Goal: Task Accomplishment & Management: Manage account settings

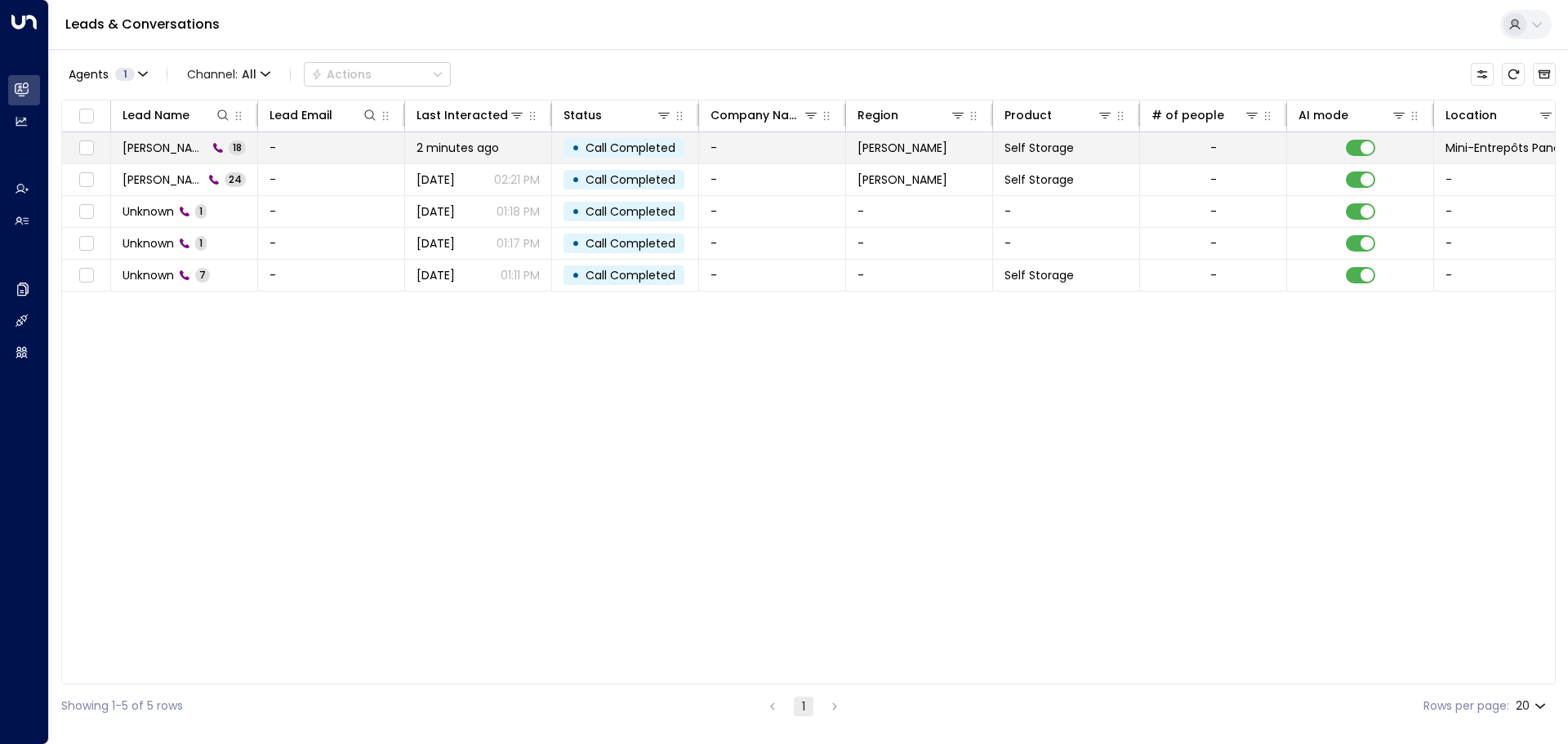
click at [270, 154] on td "-" at bounding box center [331, 148] width 147 height 31
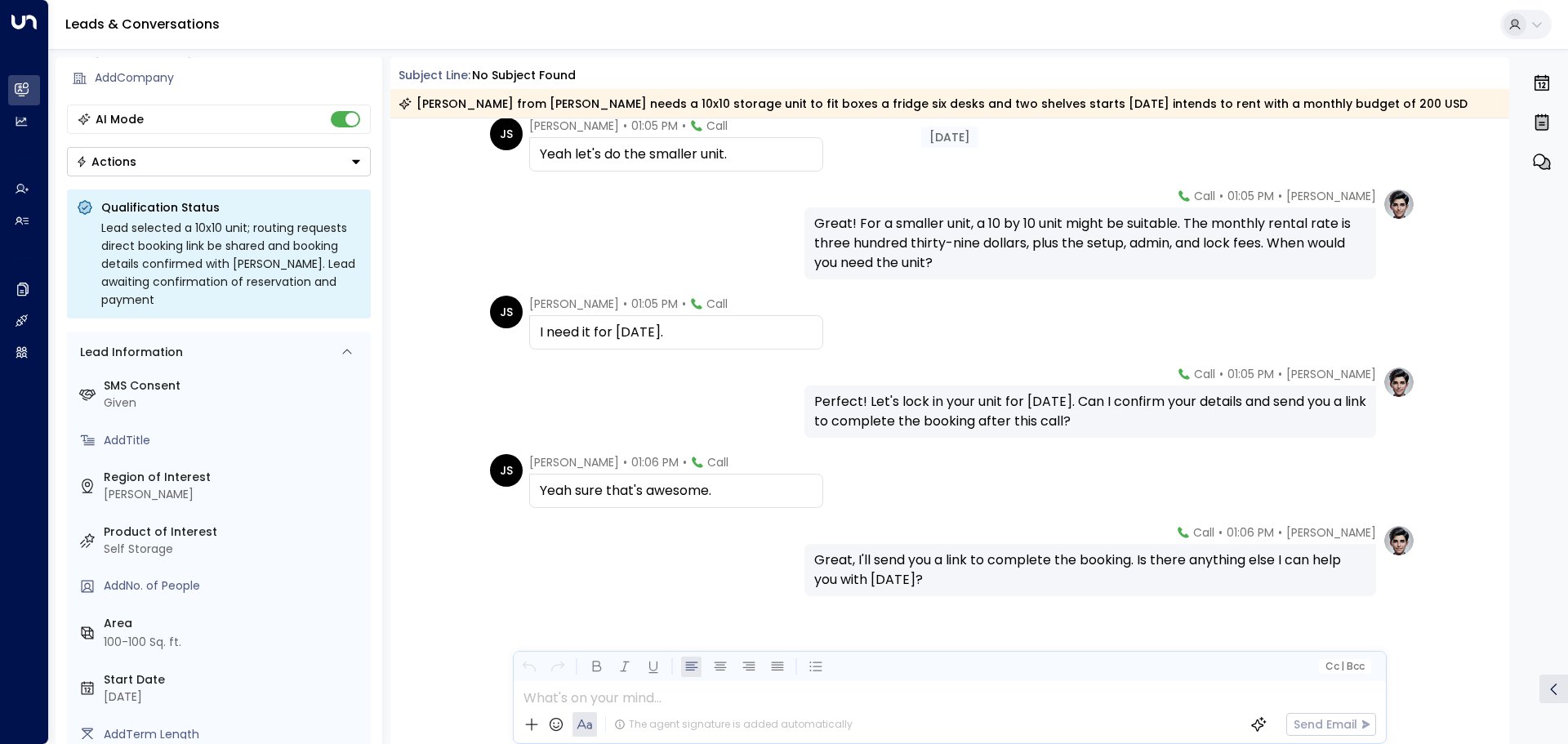
scroll to position [1225, 0]
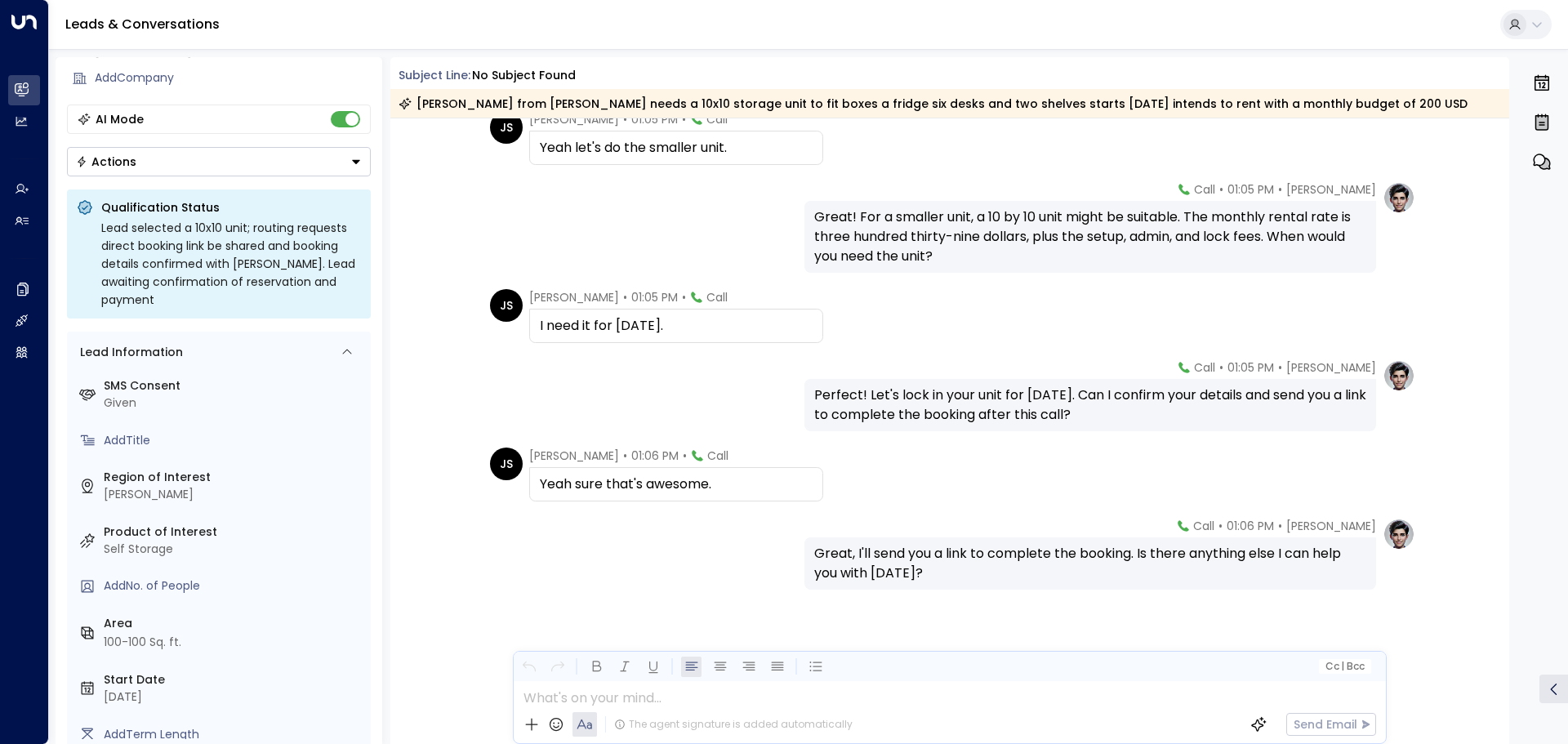
click at [855, 557] on div "Great, I'll send you a link to complete the booking. Is there anything else I c…" at bounding box center [1091, 564] width 552 height 39
drag, startPoint x: 851, startPoint y: 557, endPoint x: 1129, endPoint y: 544, distance: 278.3
click at [1129, 544] on div "Great, I'll send you a link to complete the booking. Is there anything else I c…" at bounding box center [1091, 564] width 552 height 39
click at [1155, 583] on div "Great, I'll send you a link to complete the booking. Is there anything else I c…" at bounding box center [1091, 564] width 571 height 52
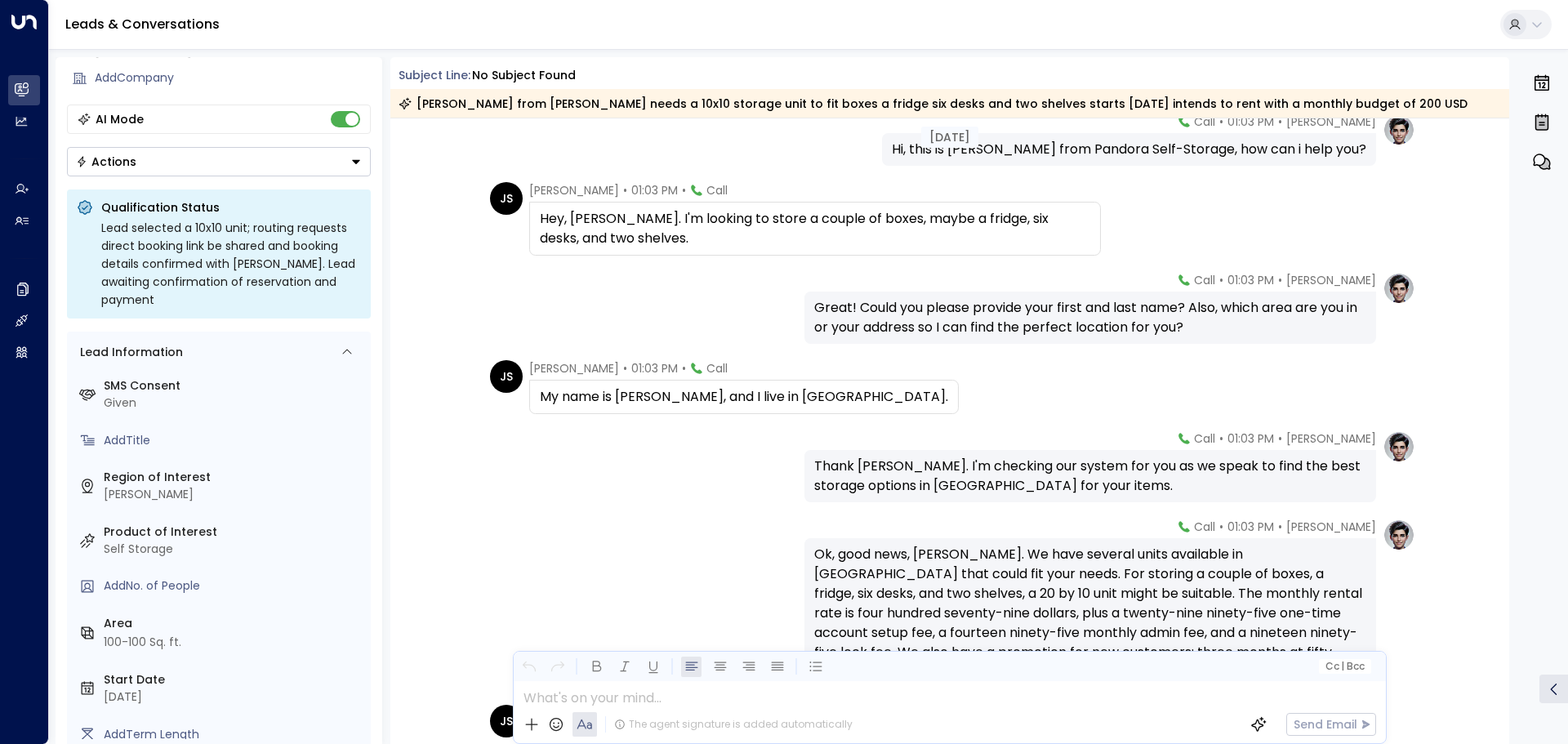
scroll to position [0, 0]
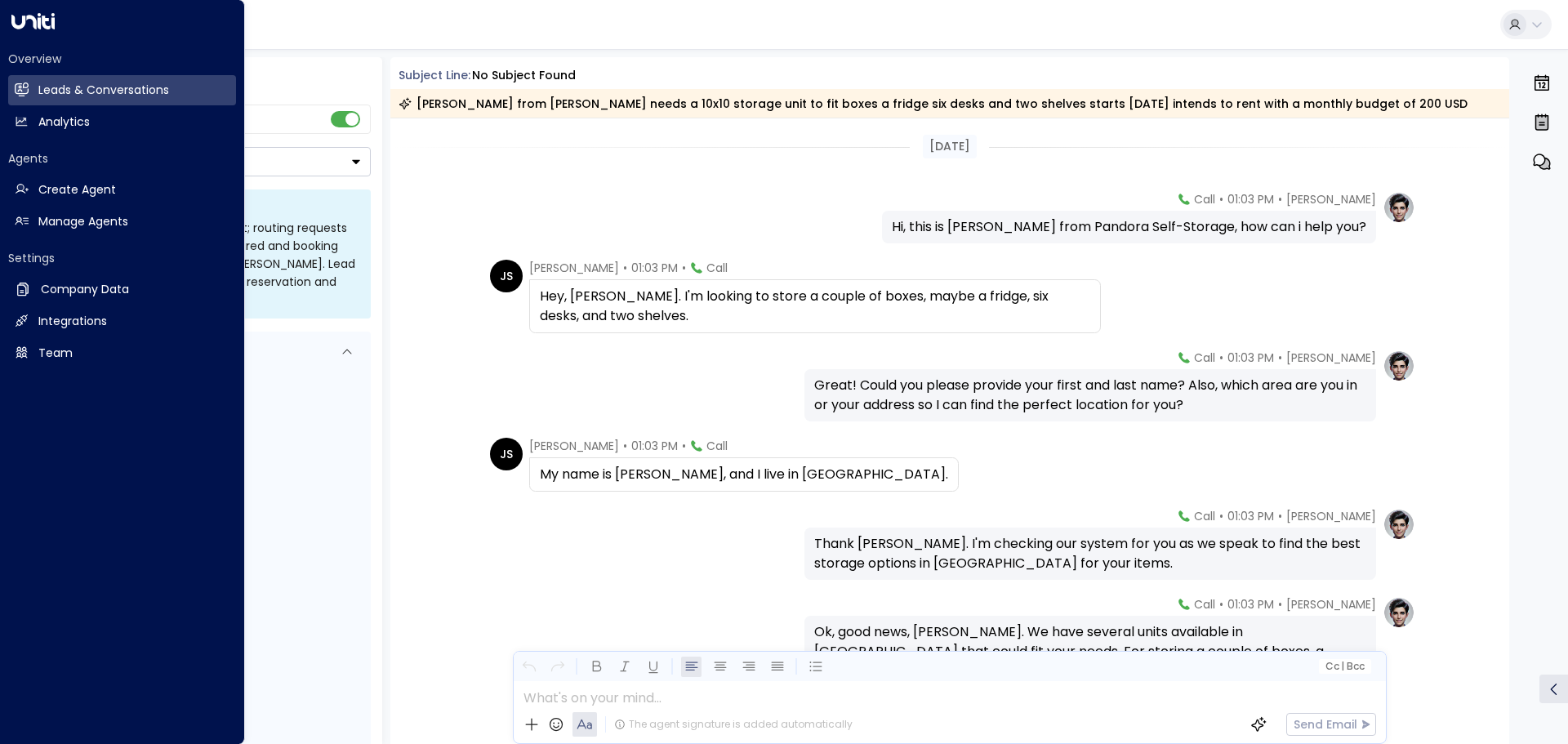
click at [18, 21] on icon at bounding box center [33, 20] width 44 height 16
click at [78, 238] on div "Overview Leads & Conversations Leads & Conversations Analytics Analytics Agents…" at bounding box center [121, 203] width 228 height 331
click at [78, 222] on h2 "Manage Agents" at bounding box center [83, 222] width 90 height 17
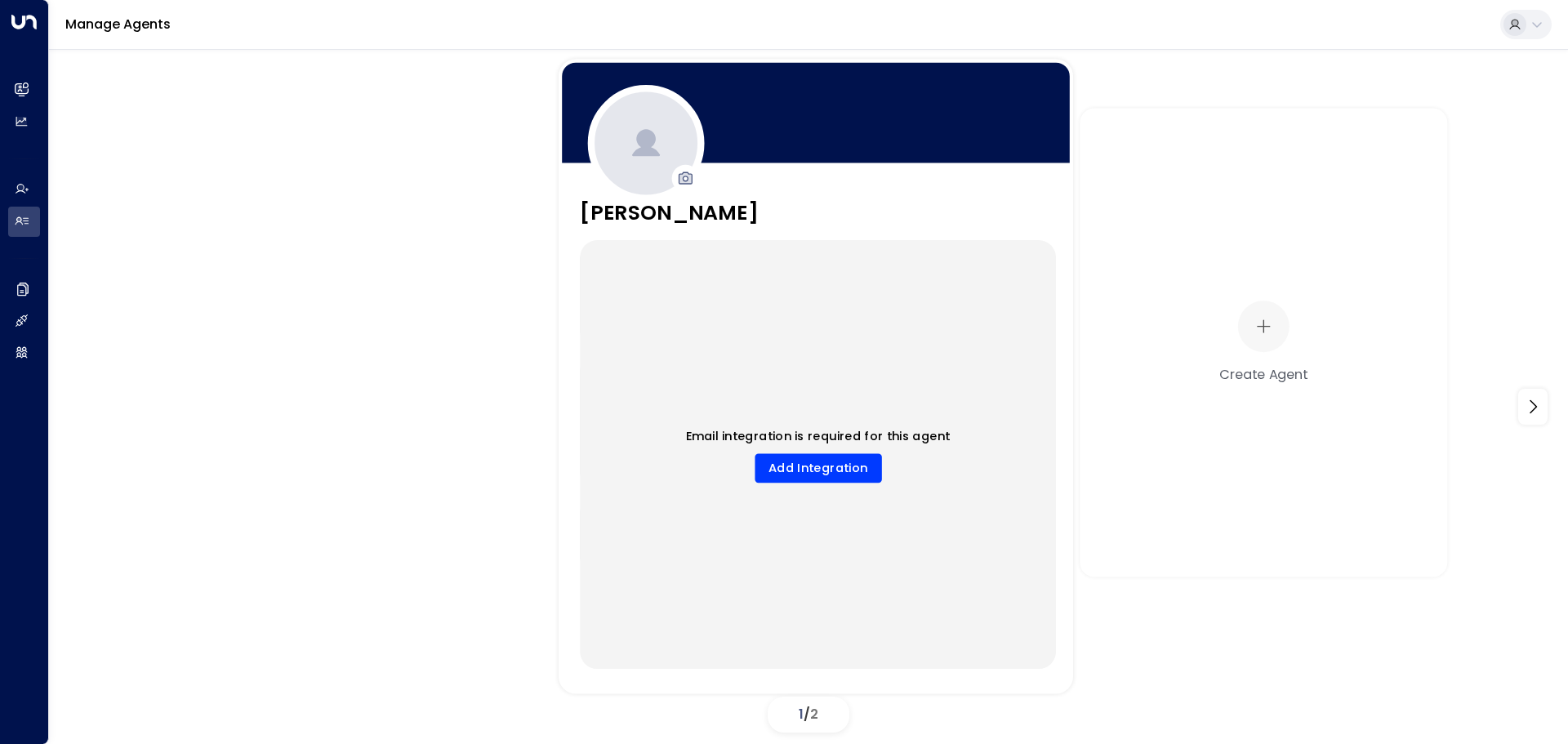
click at [629, 231] on div "[PERSON_NAME] Company Name: Pandora Self-Storage Title: AI Sales Agent Created …" at bounding box center [815, 422] width 514 height 450
click at [660, 222] on h3 "[PERSON_NAME]" at bounding box center [669, 213] width 179 height 31
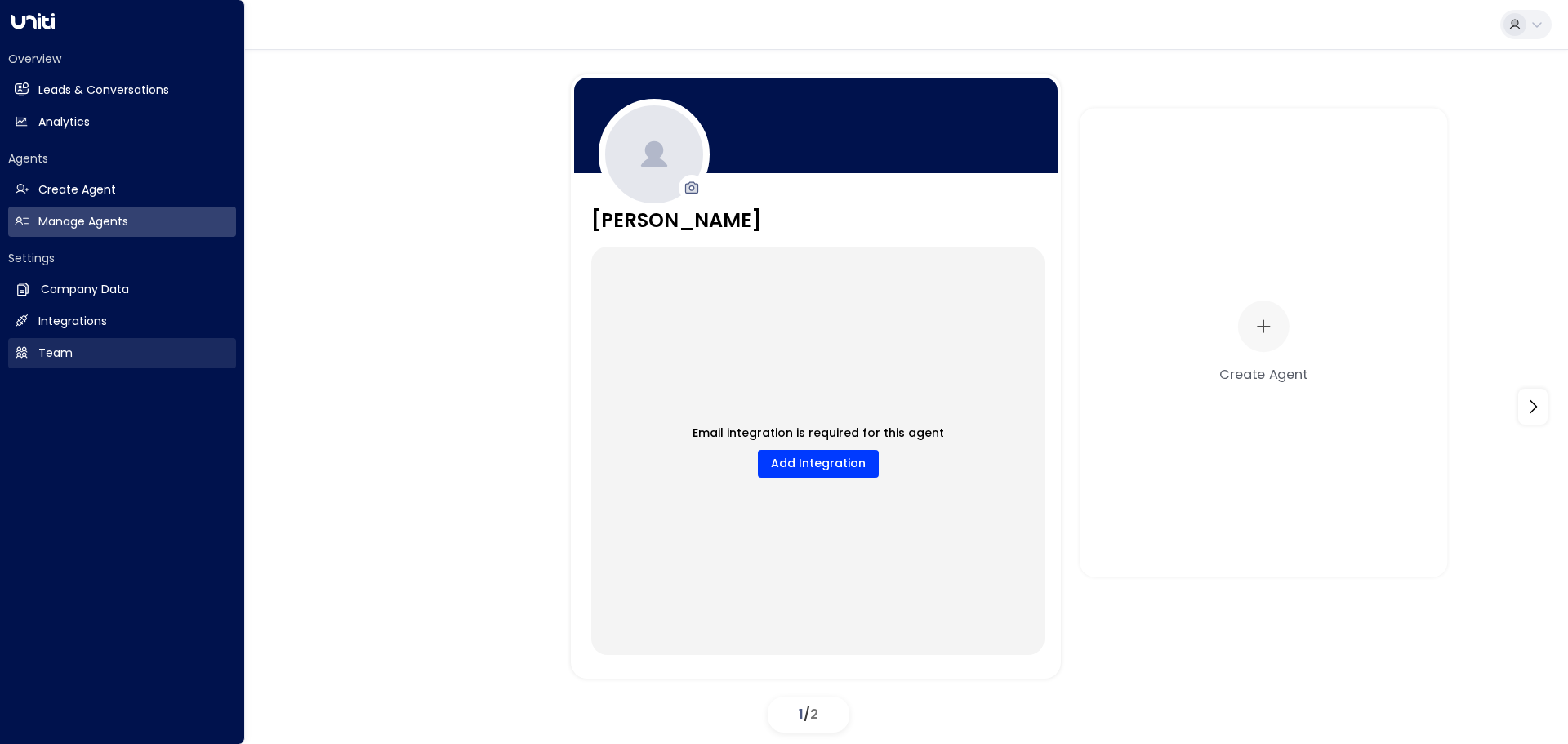
click at [87, 354] on link "Team Team" at bounding box center [121, 353] width 228 height 30
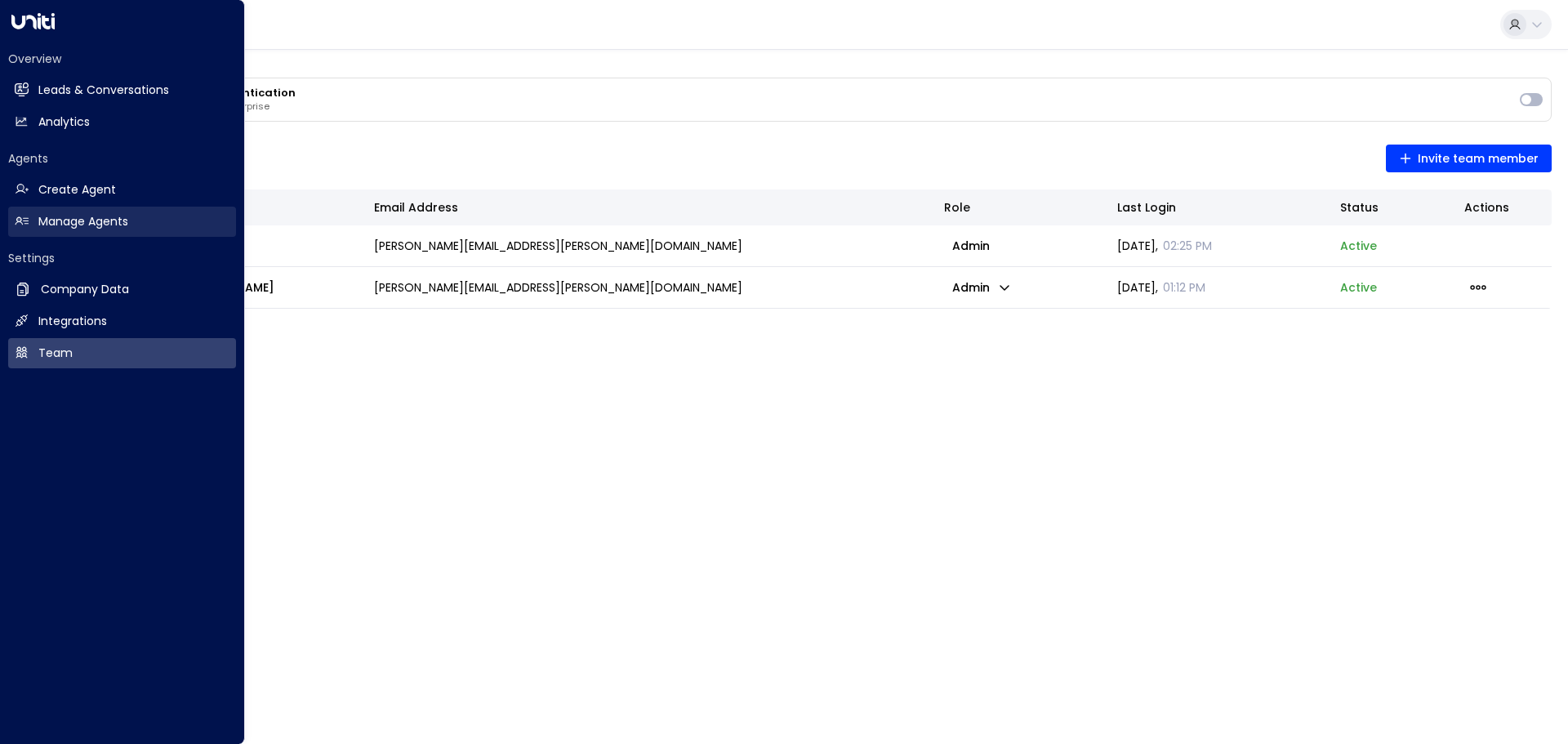
click at [45, 211] on link "Manage Agents Manage Agents" at bounding box center [121, 221] width 228 height 30
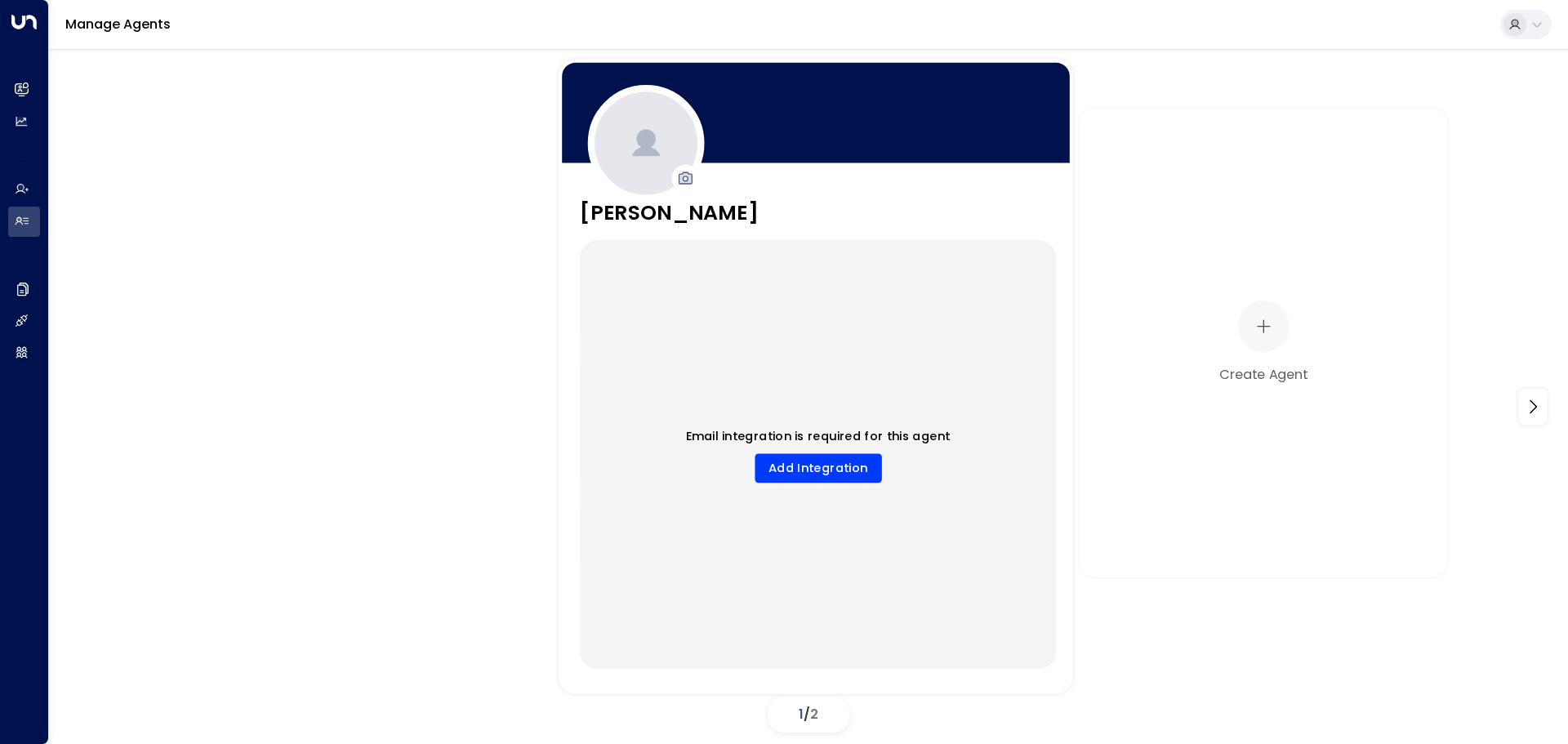
click at [773, 229] on div "[PERSON_NAME] Company Name: Pandora Self-Storage Title: AI Sales Agent Created …" at bounding box center [815, 422] width 514 height 450
click at [668, 210] on h3 "[PERSON_NAME]" at bounding box center [669, 213] width 179 height 31
click at [726, 267] on div "Email integration is required for this agent Add Integration" at bounding box center [818, 454] width 477 height 429
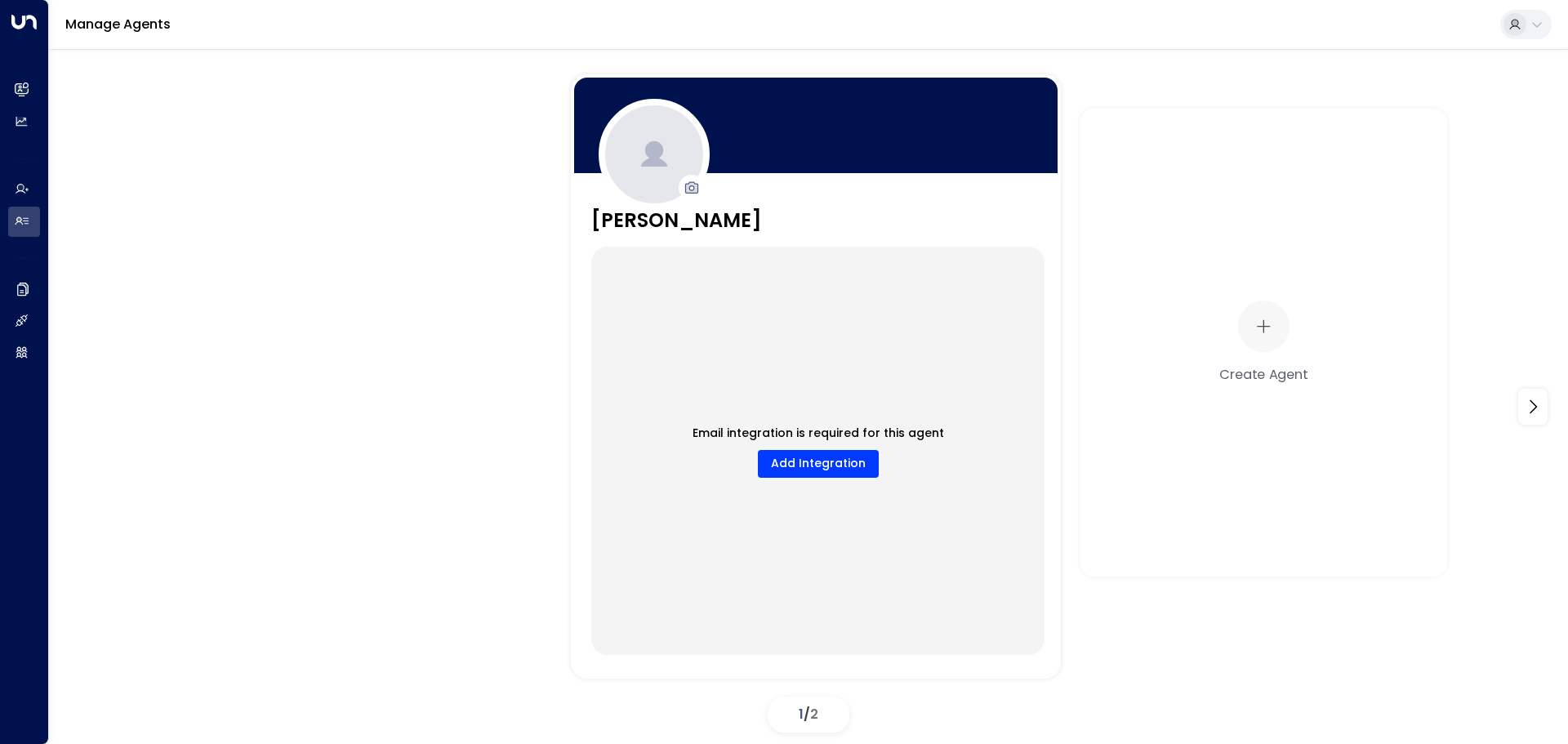
click at [1539, 18] on icon at bounding box center [1536, 24] width 13 height 13
click at [1342, 139] on span "View profile" at bounding box center [1343, 147] width 65 height 17
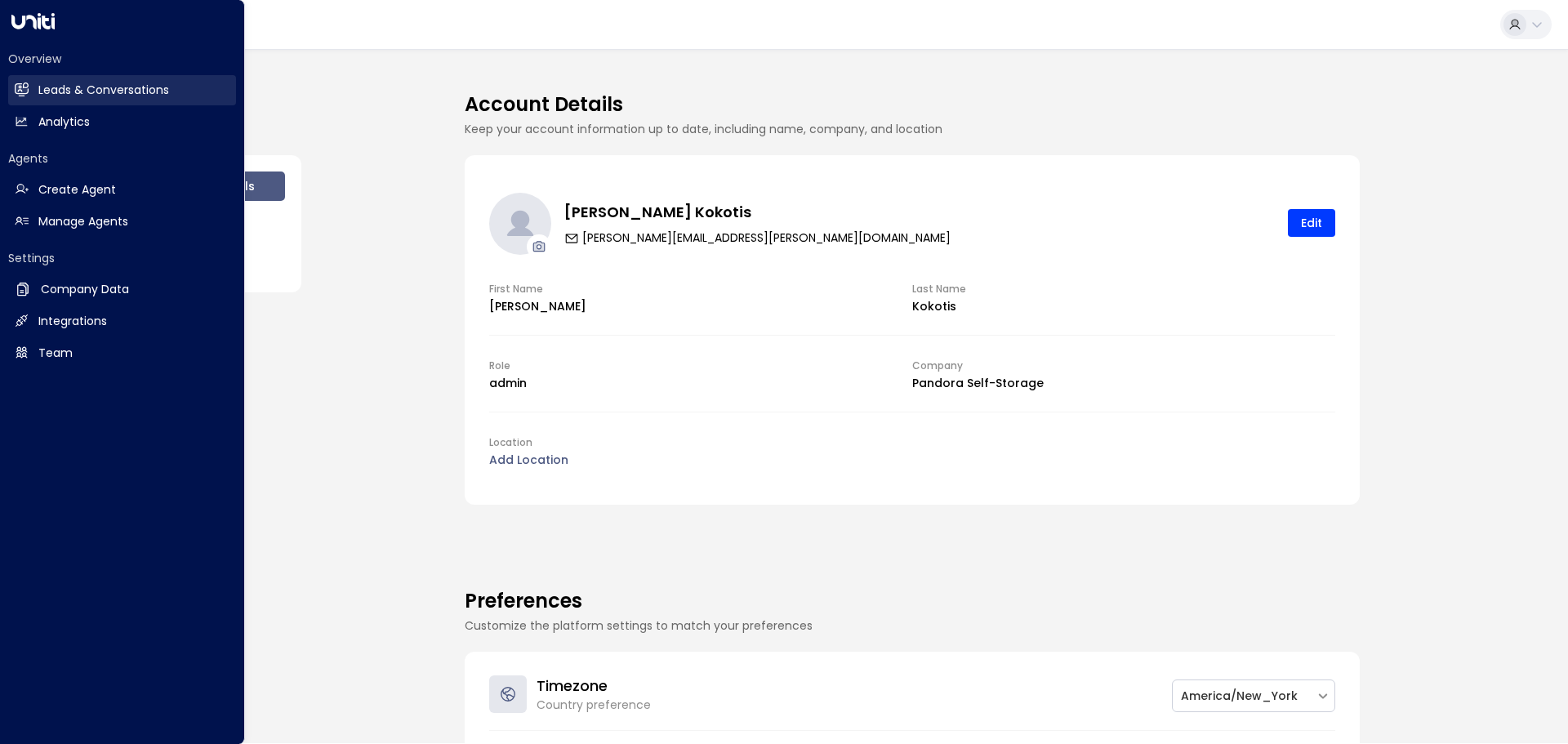
click at [31, 89] on link "Leads & Conversations Leads & Conversations" at bounding box center [121, 90] width 228 height 30
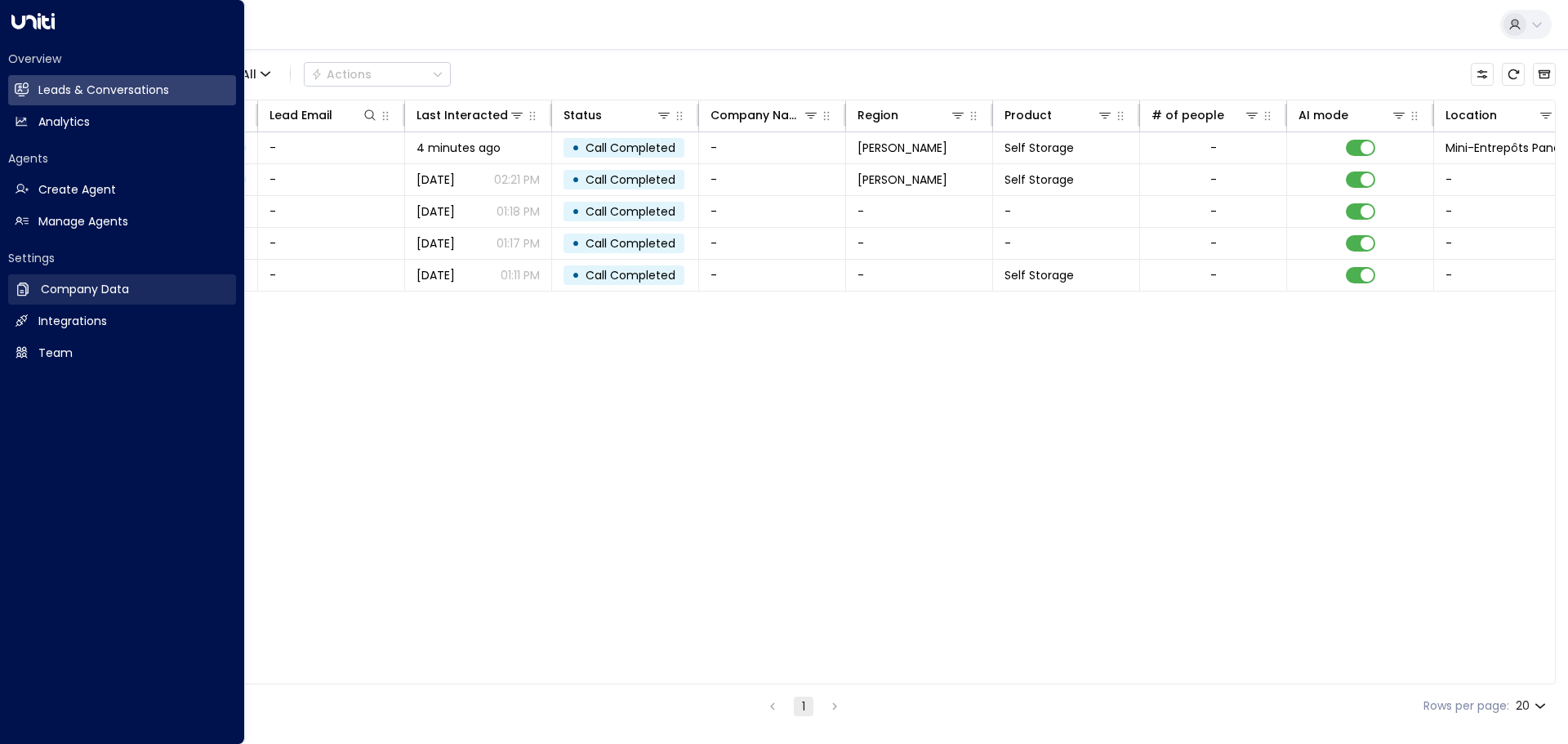
click at [100, 285] on h2 "Company Data" at bounding box center [84, 290] width 88 height 17
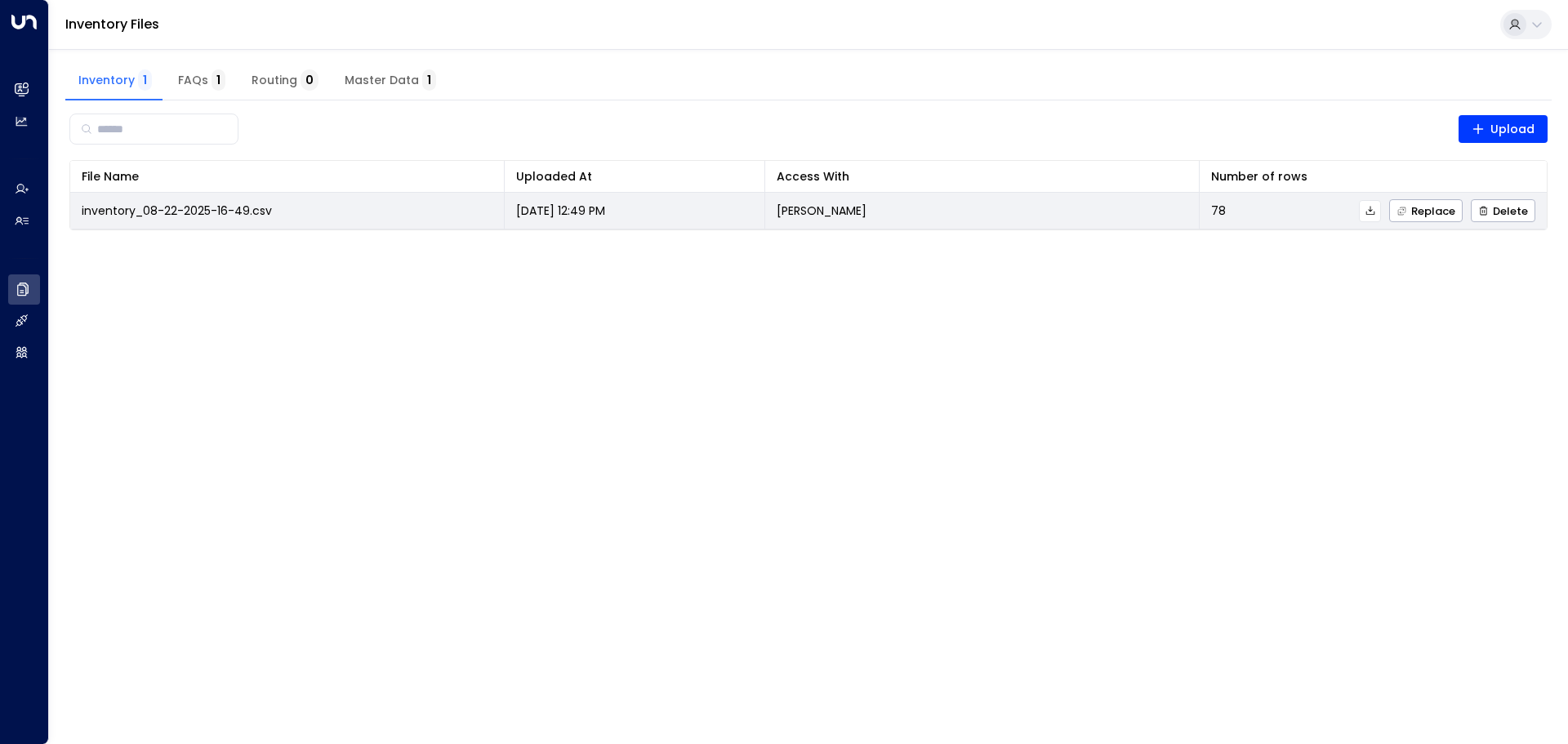
click at [242, 202] on span "inventory_08-22-2025-16-49.csv" at bounding box center [176, 210] width 191 height 16
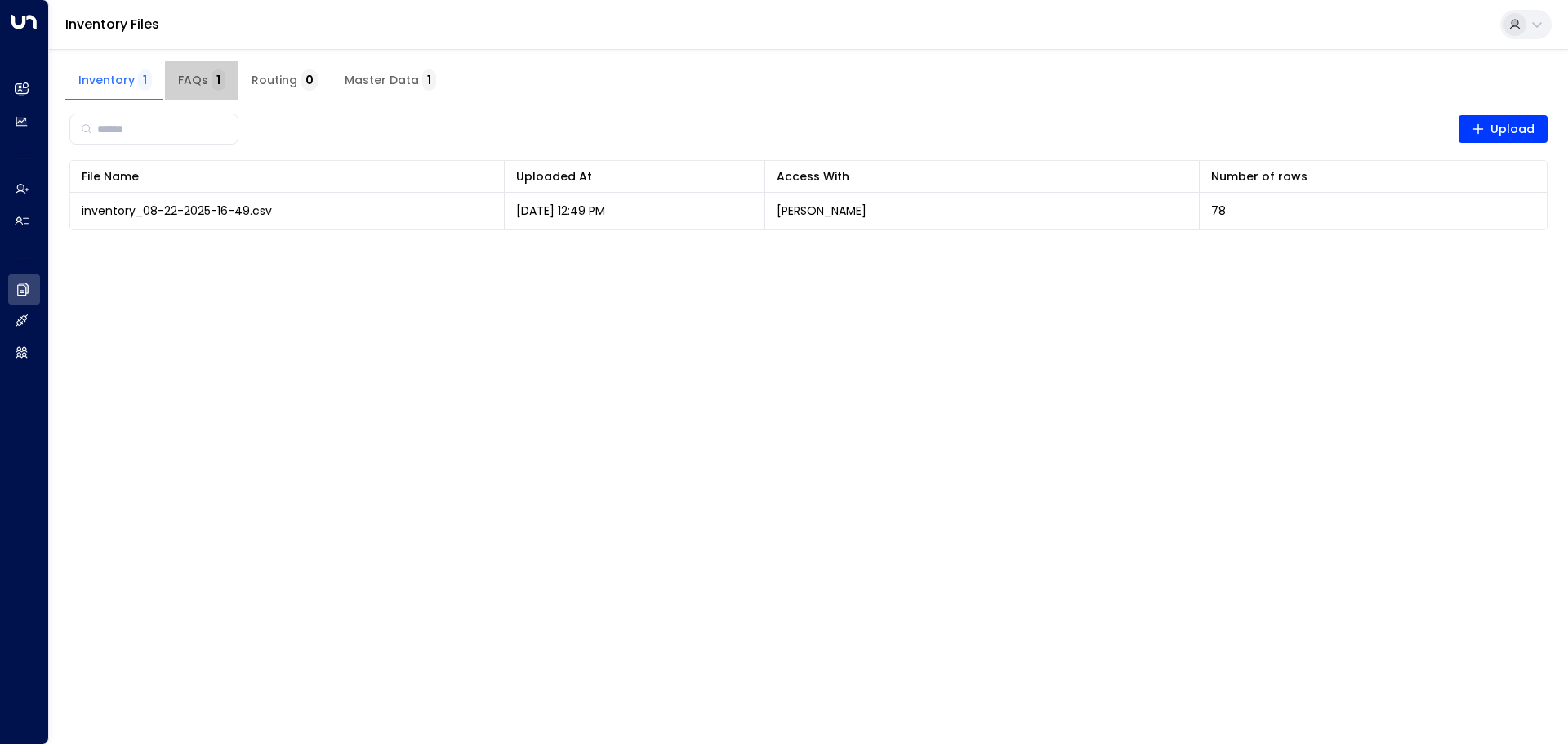
click at [199, 74] on span "FAQs 1" at bounding box center [201, 80] width 47 height 15
click at [281, 78] on span "Routing 0" at bounding box center [285, 80] width 67 height 15
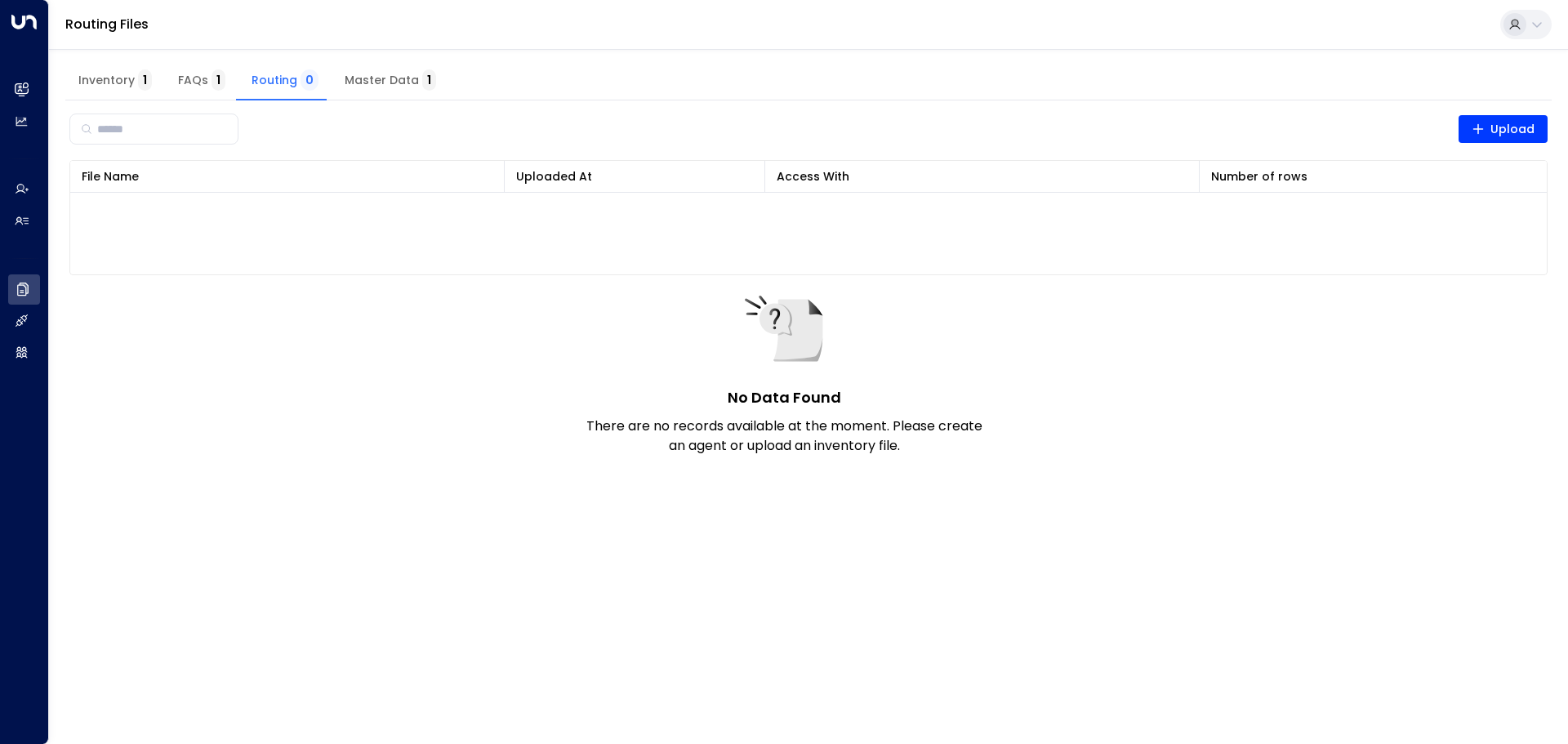
click at [350, 79] on span "Master Data 1" at bounding box center [390, 80] width 91 height 15
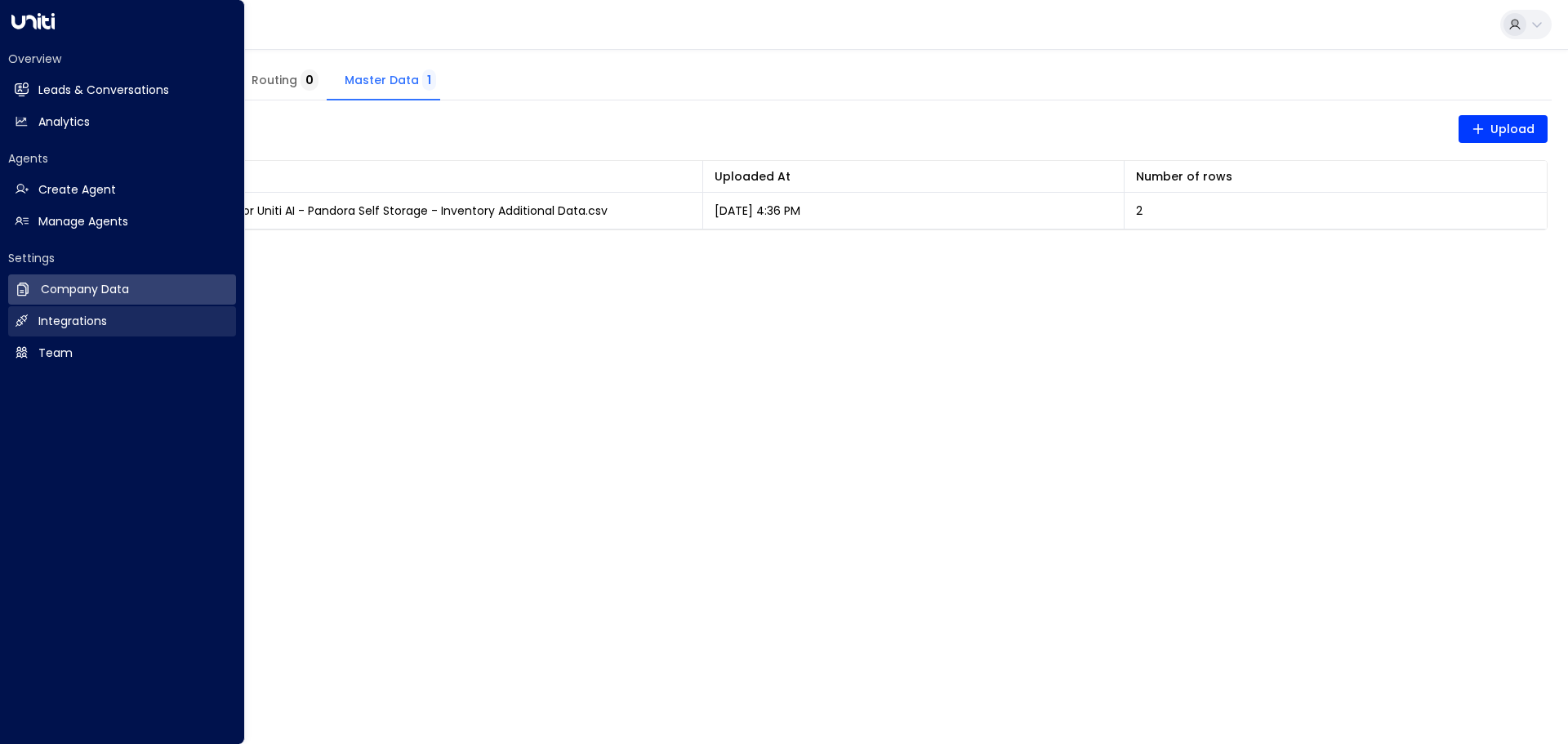
click at [64, 326] on h2 "Integrations" at bounding box center [73, 322] width 69 height 17
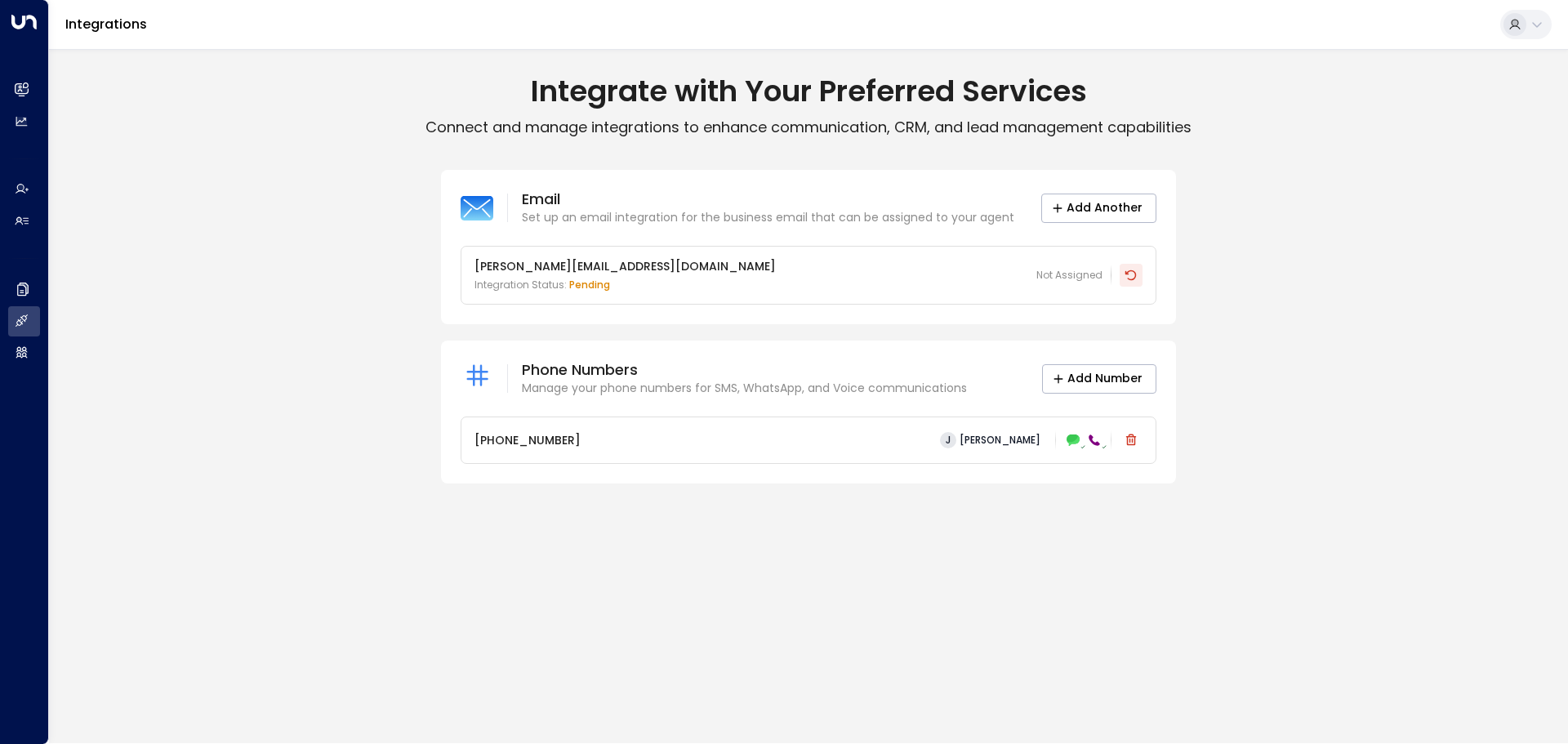
click at [1141, 275] on div "[PERSON_NAME][EMAIL_ADDRESS][DOMAIN_NAME] Integration Status: pending Not Assig…" at bounding box center [808, 275] width 694 height 57
click at [1124, 278] on icon at bounding box center [1130, 274] width 13 height 13
click at [669, 518] on div "Integrate with Your Preferred Services Connect and manage integrations to enhan…" at bounding box center [809, 396] width 1520 height 695
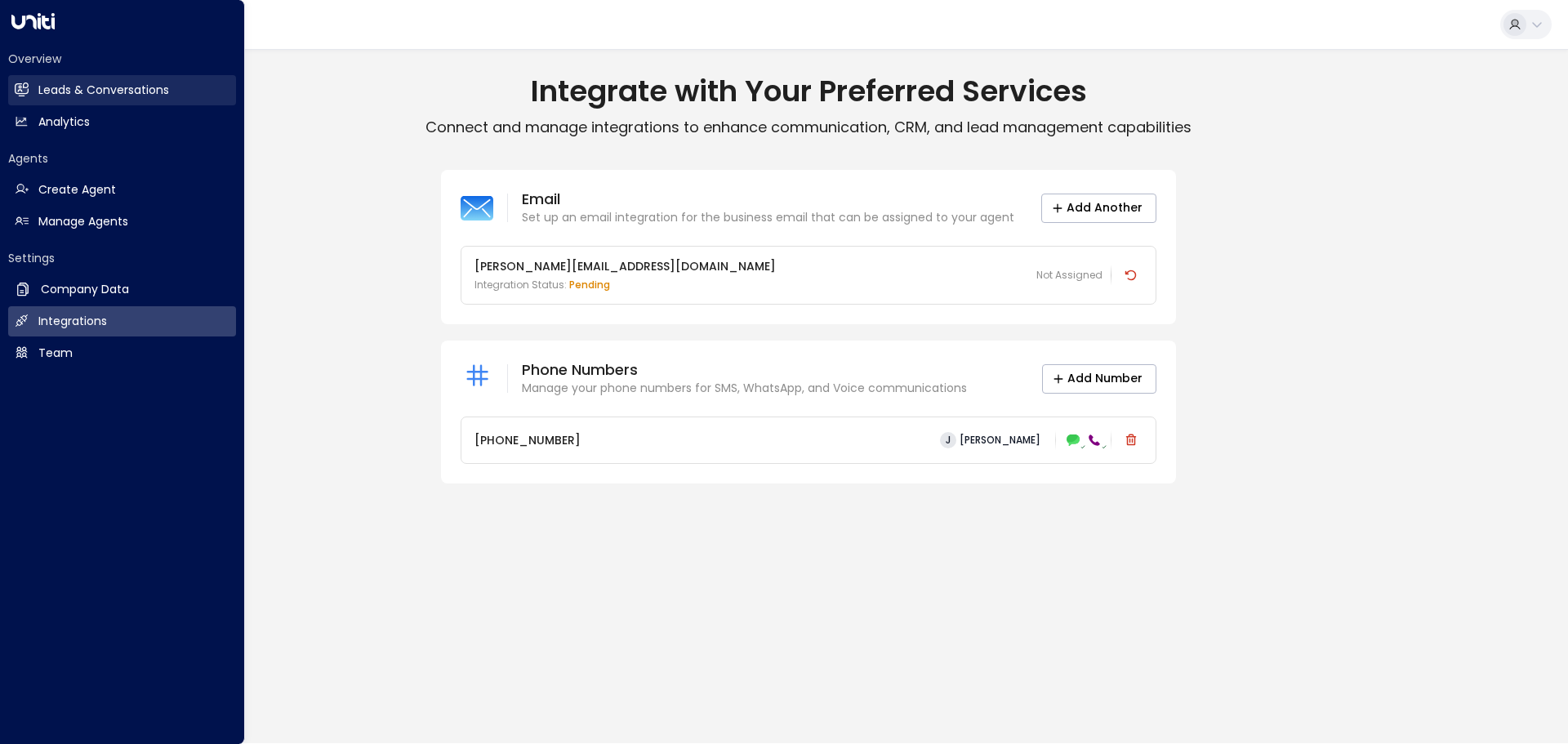
click at [65, 95] on h2 "Leads & Conversations" at bounding box center [104, 90] width 131 height 17
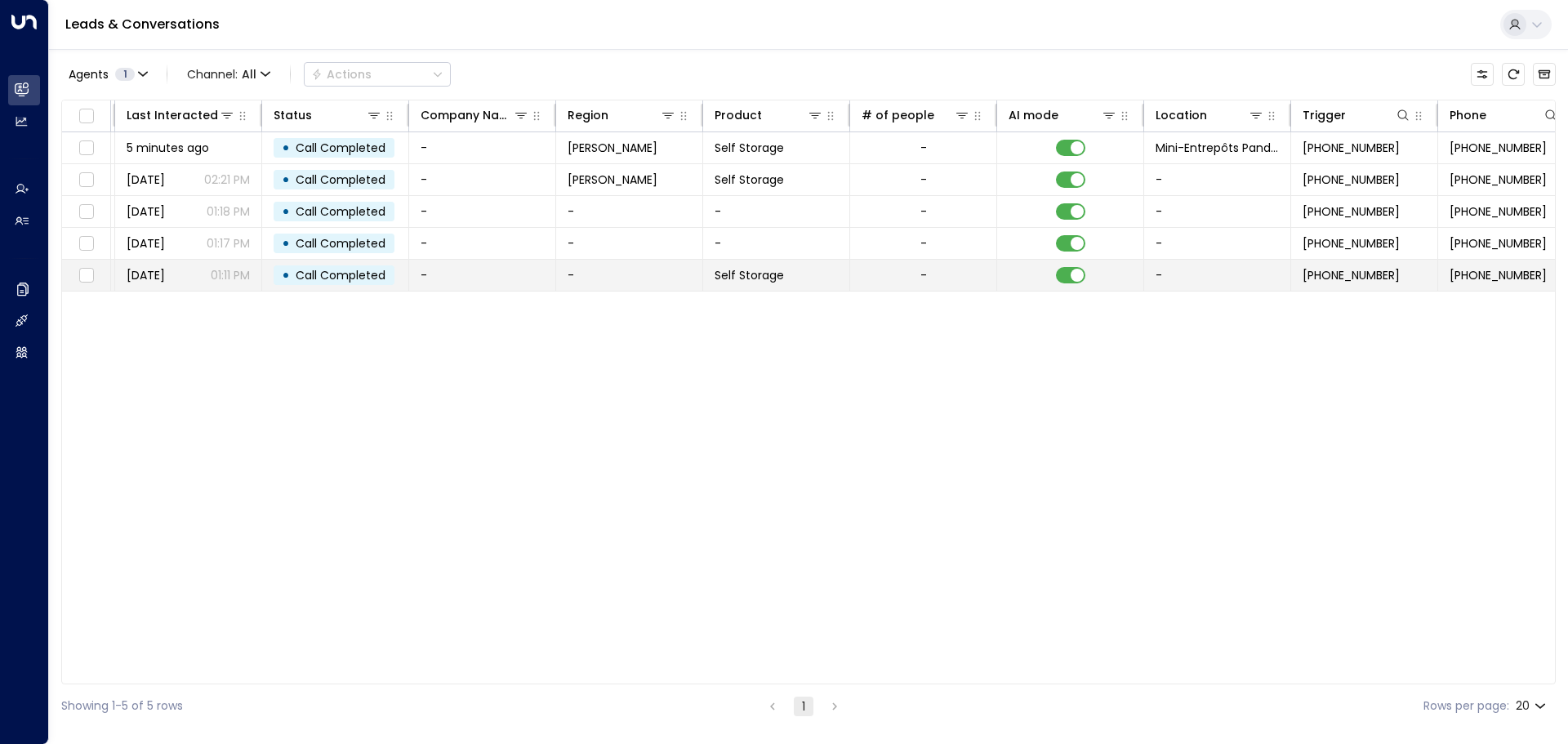
scroll to position [0, 300]
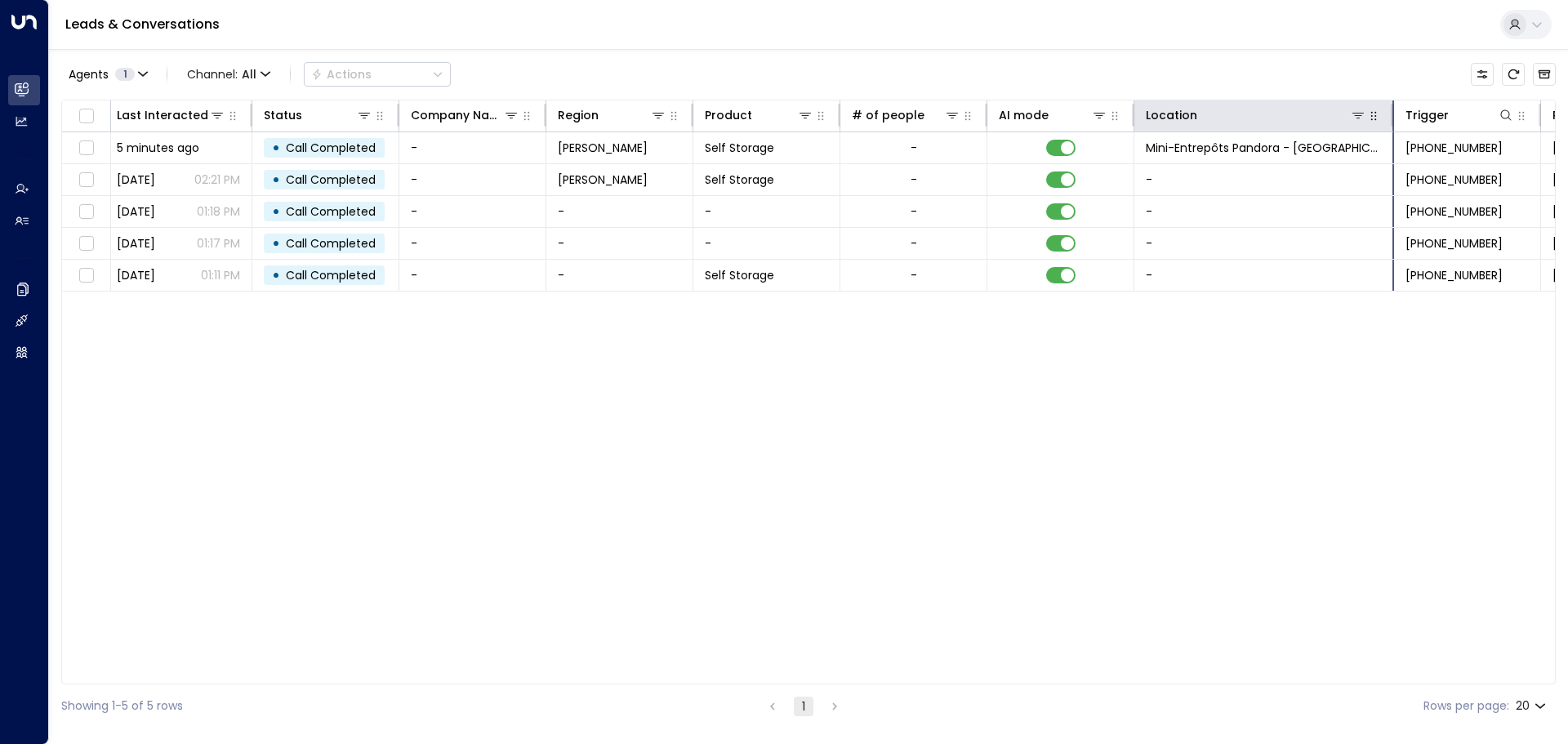
drag, startPoint x: 1277, startPoint y: 110, endPoint x: 1389, endPoint y: 114, distance: 112.1
click at [1389, 114] on div at bounding box center [1389, 115] width 10 height 23
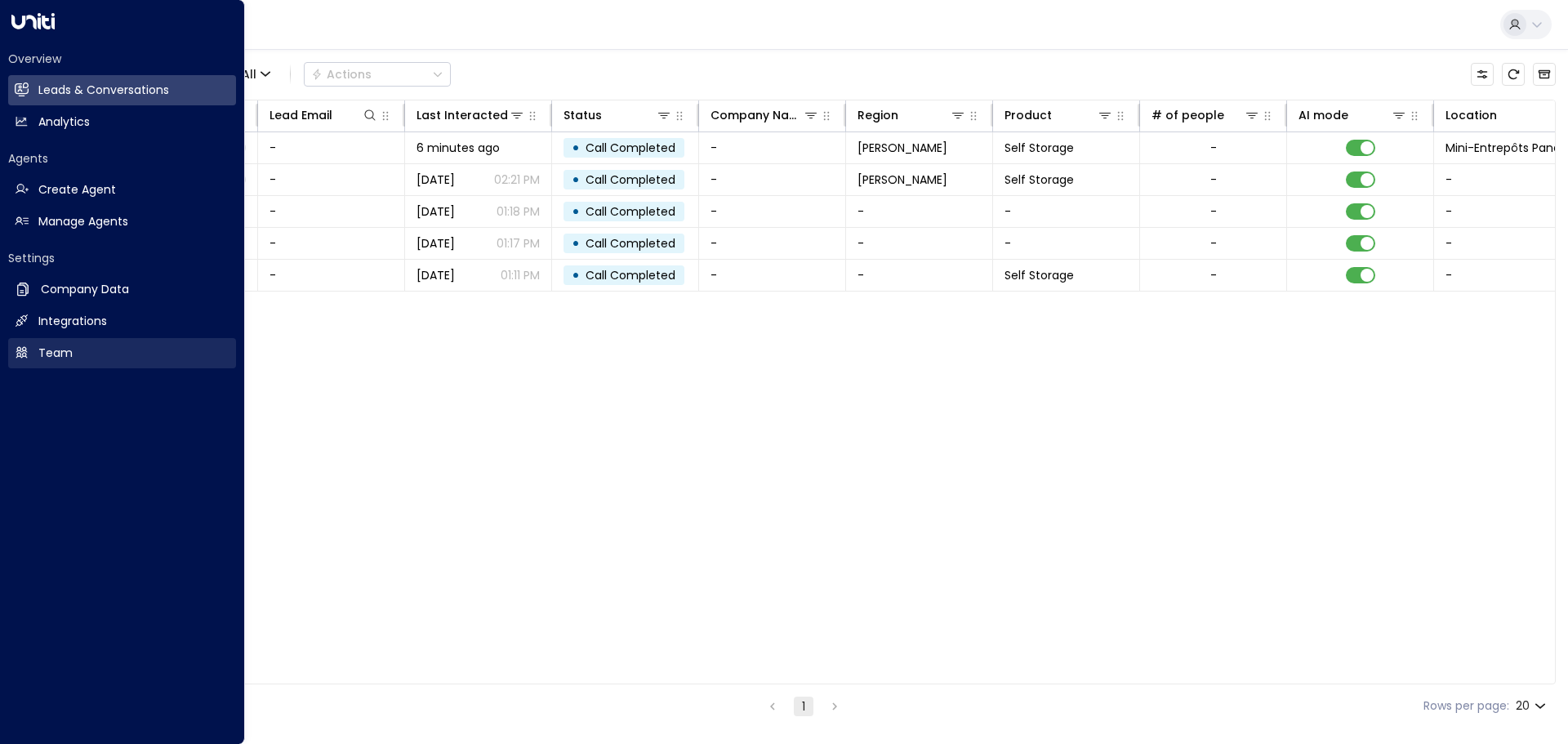
click at [15, 356] on icon at bounding box center [21, 353] width 14 height 14
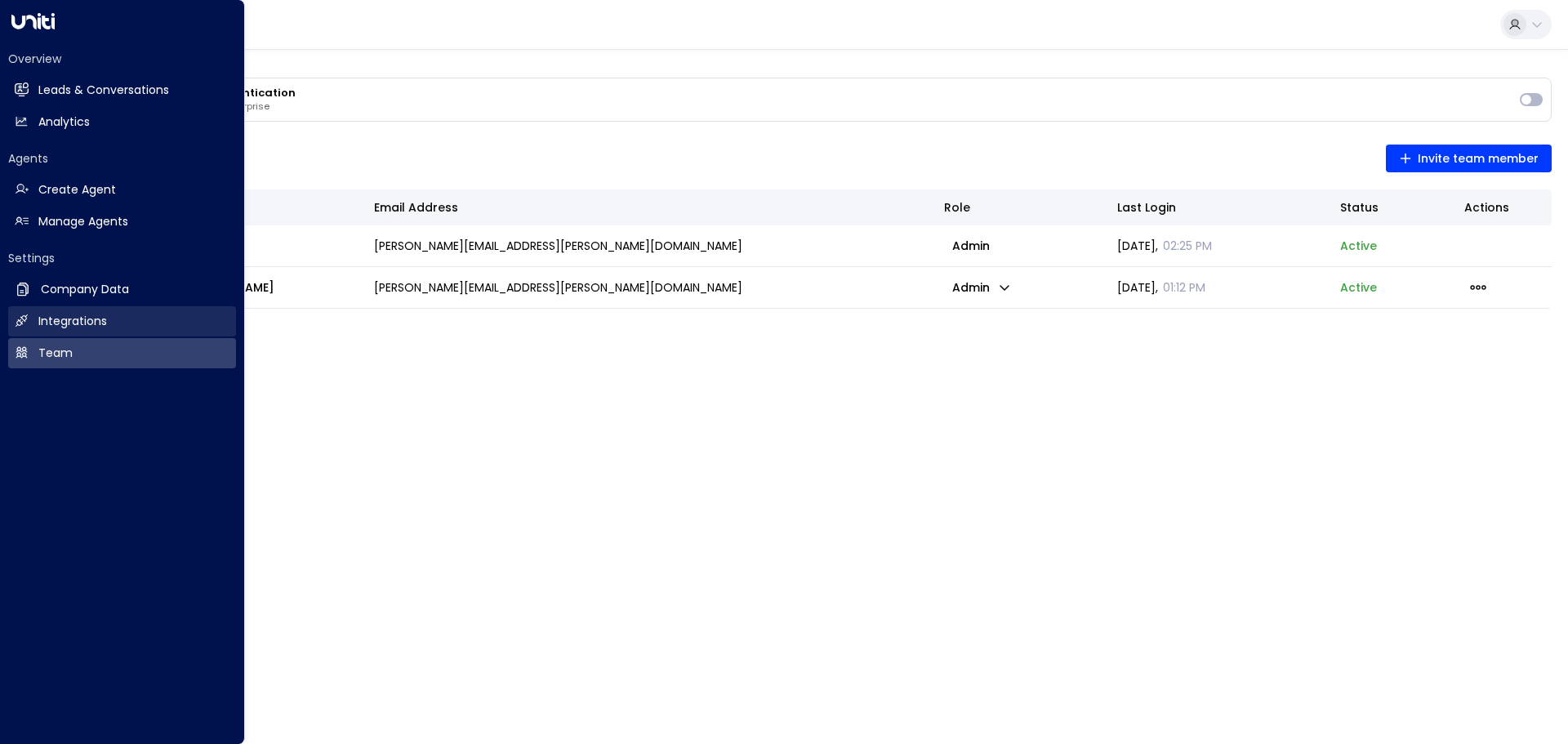
click at [67, 307] on link "Integrations Integrations" at bounding box center [121, 321] width 228 height 30
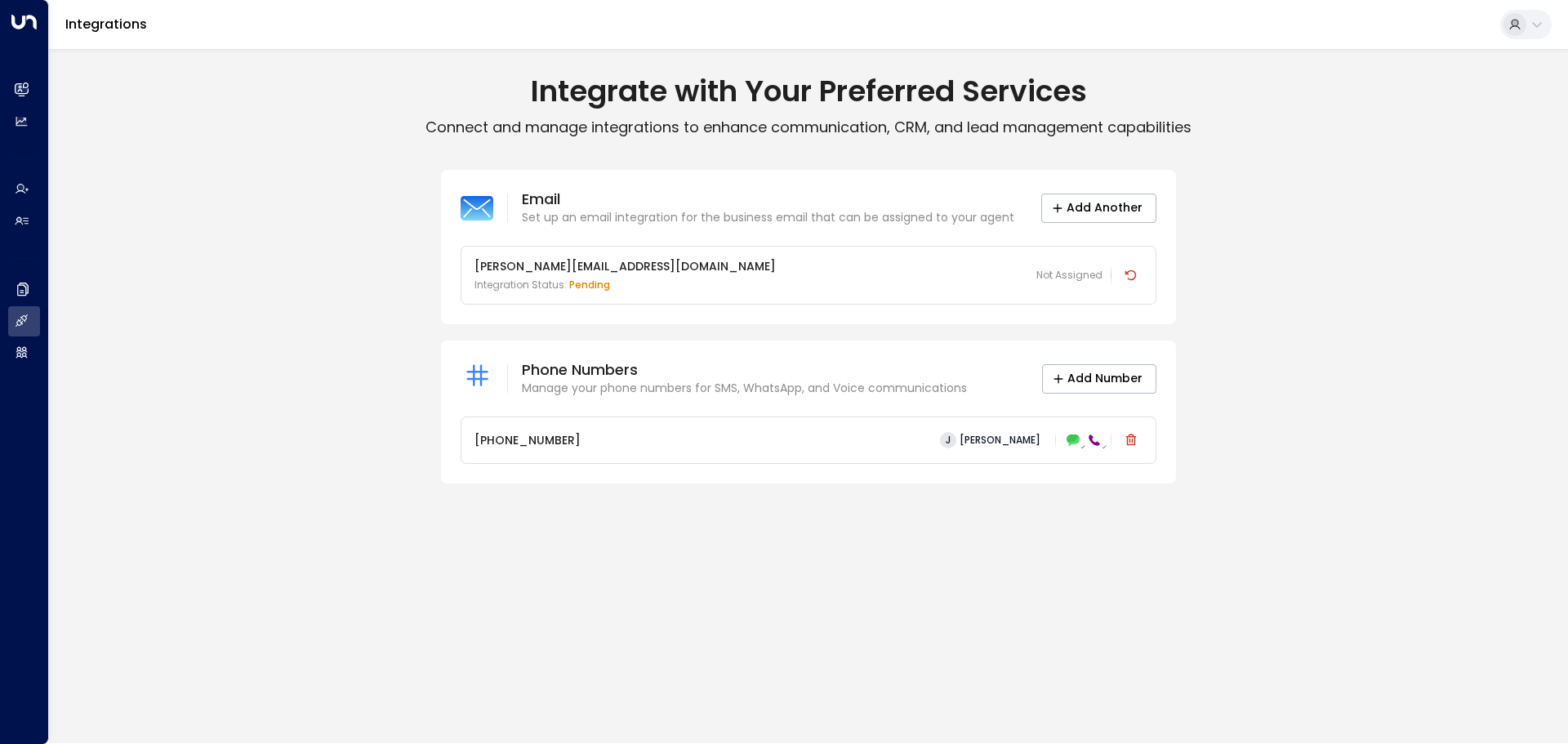
click at [507, 441] on p "[PHONE_NUMBER]" at bounding box center [528, 441] width 107 height 17
click at [554, 367] on p "Phone Numbers" at bounding box center [745, 370] width 446 height 19
click at [926, 433] on div "+15146000297 J Julien Tremblay" at bounding box center [809, 441] width 668 height 23
drag, startPoint x: 592, startPoint y: 373, endPoint x: 488, endPoint y: 373, distance: 104.0
click at [587, 373] on p "Phone Numbers" at bounding box center [745, 370] width 446 height 19
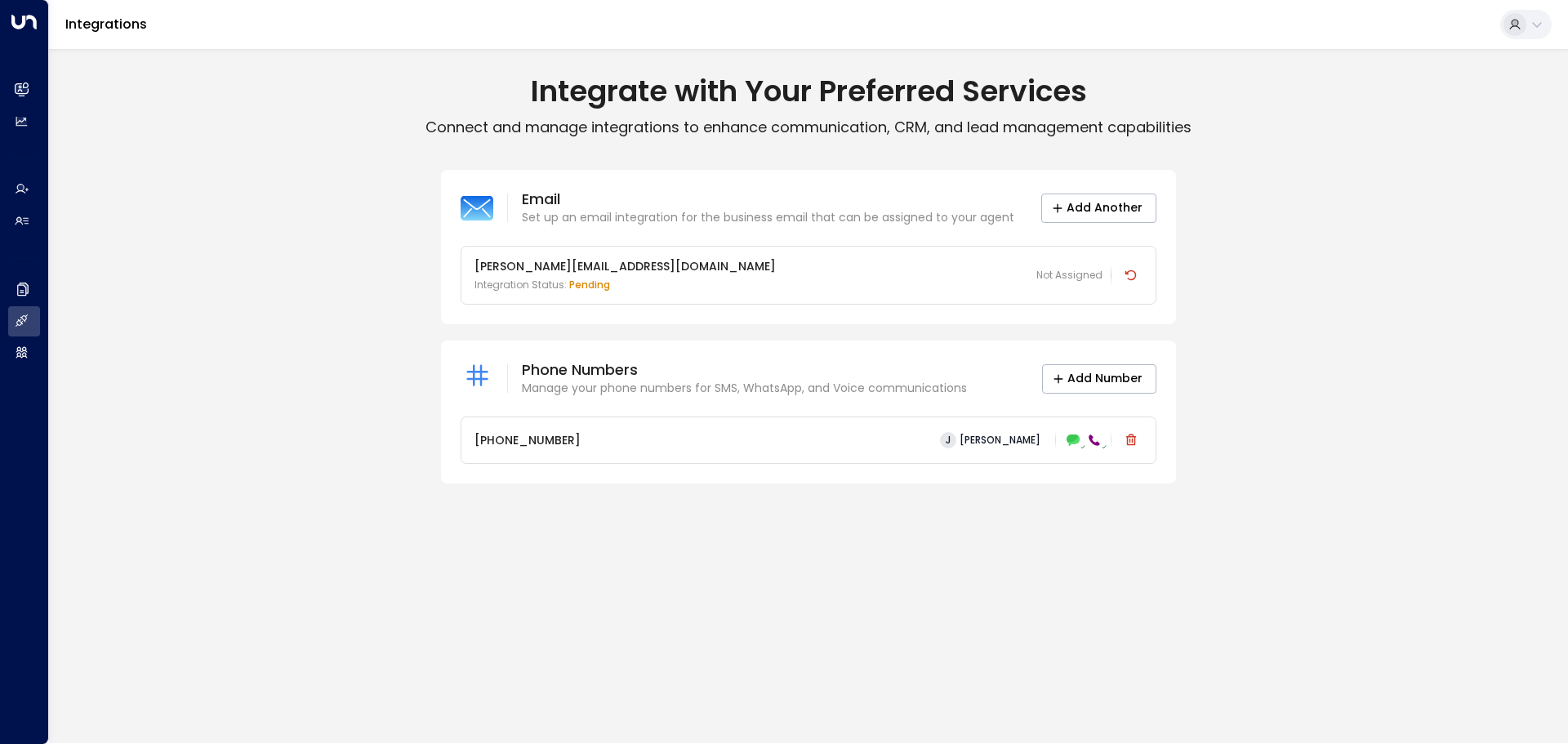
click at [487, 373] on icon at bounding box center [477, 375] width 21 height 21
click at [404, 450] on div "Email Set up an email integration for the business email that can be assigned t…" at bounding box center [809, 326] width 1520 height 314
click at [310, 414] on div "Email Set up an email integration for the business email that can be assigned t…" at bounding box center [809, 326] width 1520 height 314
